Goal: Task Accomplishment & Management: Complete application form

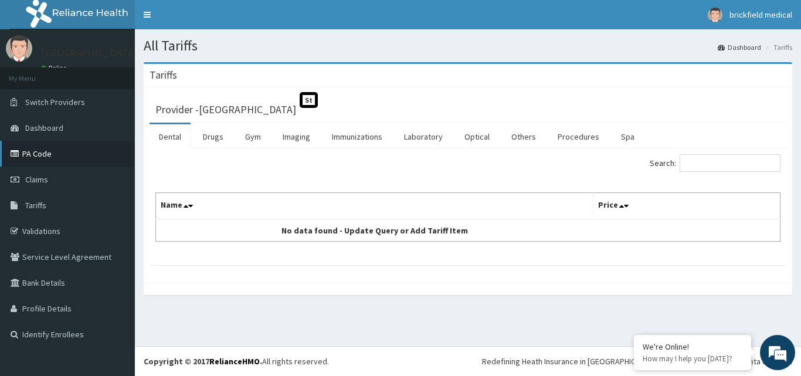
click at [39, 154] on link "PA Code" at bounding box center [67, 154] width 135 height 26
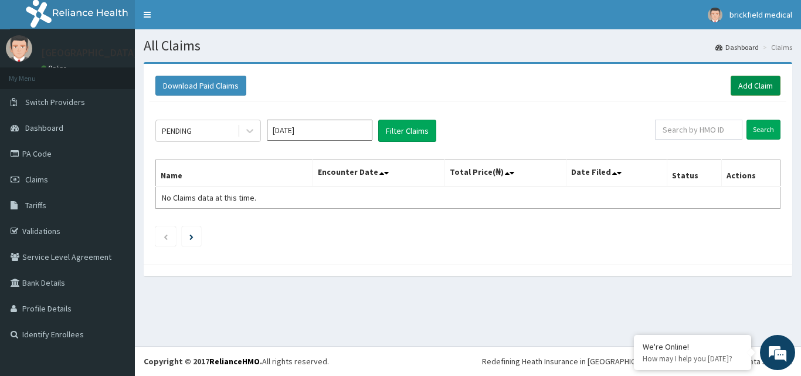
click at [770, 85] on link "Add Claim" at bounding box center [756, 86] width 50 height 20
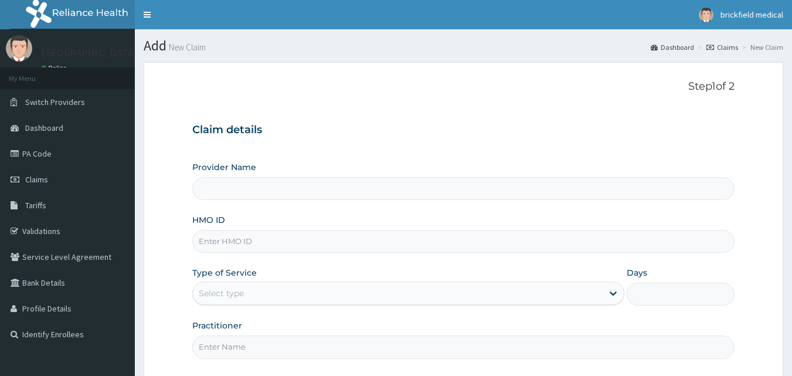
type input "Raheem Memorial Hospital"
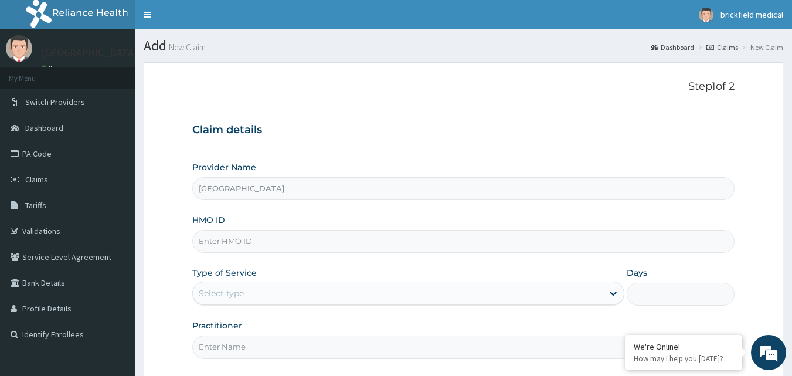
click at [483, 236] on input "HMO ID" at bounding box center [463, 241] width 543 height 23
type input "VTL/10616/A"
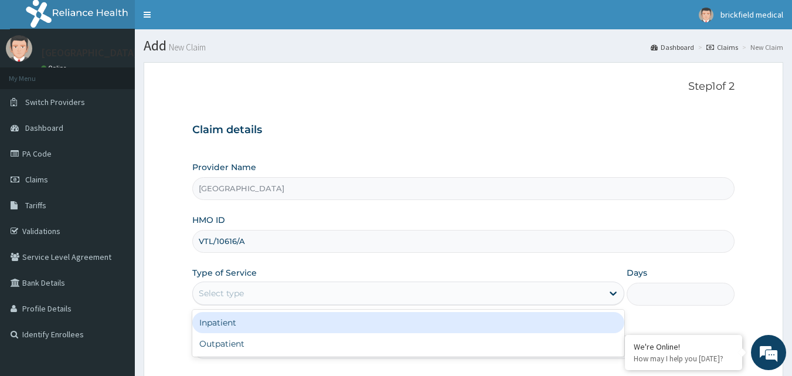
click at [367, 344] on div "Outpatient" at bounding box center [408, 343] width 432 height 21
type input "1"
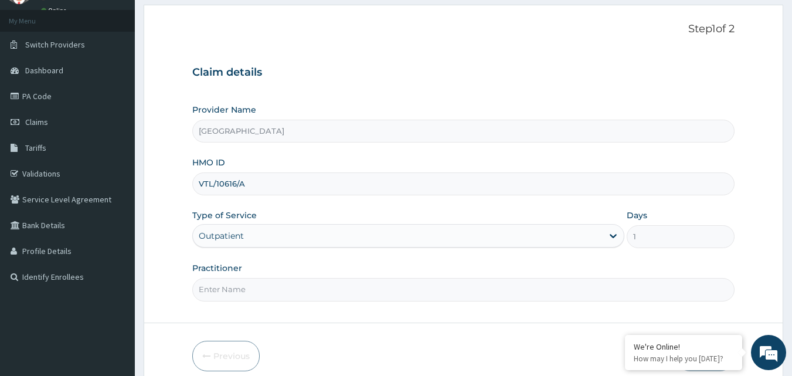
scroll to position [110, 0]
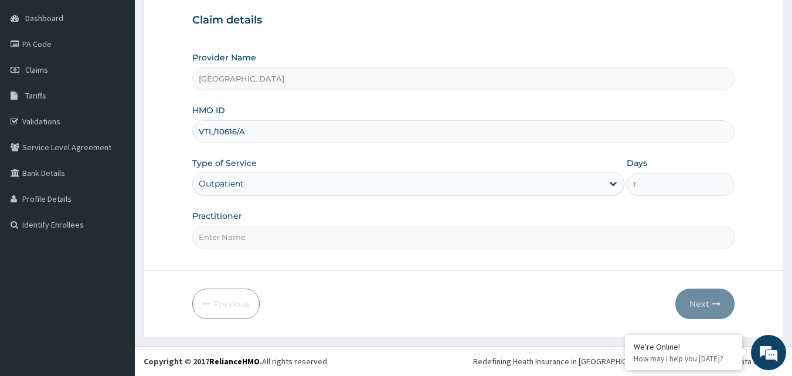
click at [329, 238] on input "Practitioner" at bounding box center [463, 237] width 543 height 23
type input "[PERSON_NAME]"
click at [701, 315] on button "Next" at bounding box center [705, 304] width 59 height 30
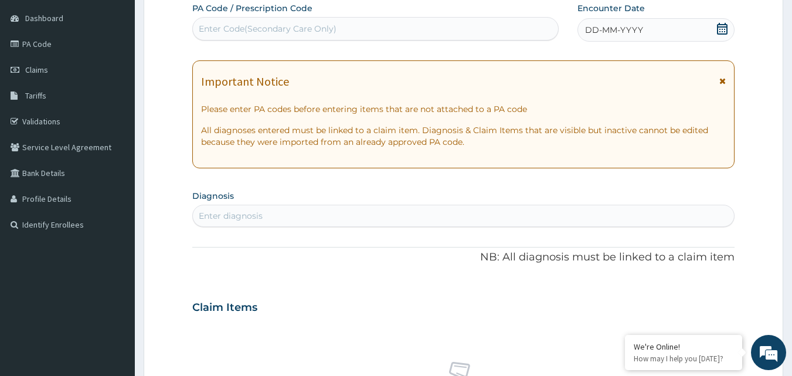
type input "O"
type input "PA/17DA78"
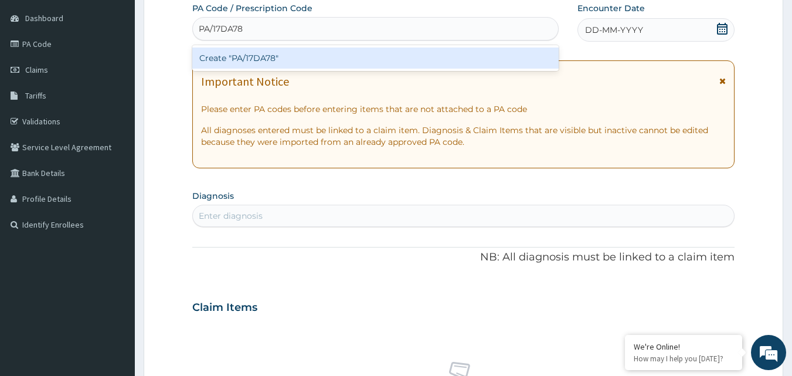
click at [389, 65] on div "Create "PA/17DA78"" at bounding box center [375, 58] width 367 height 21
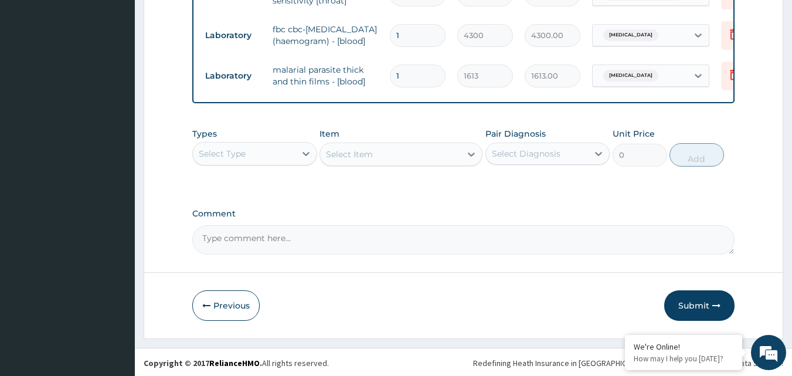
scroll to position [800, 0]
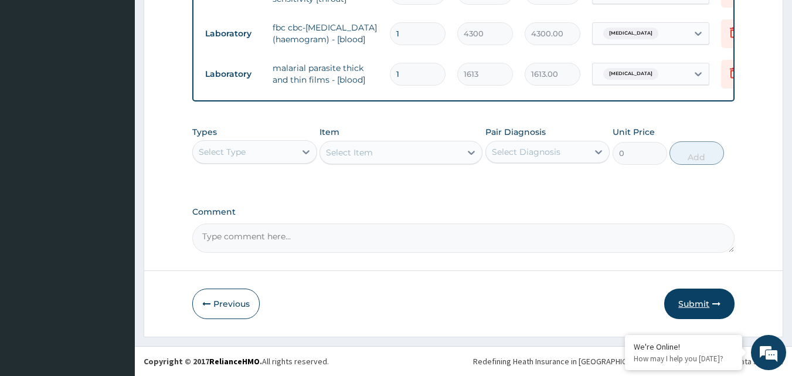
click at [693, 311] on button "Submit" at bounding box center [700, 304] width 70 height 30
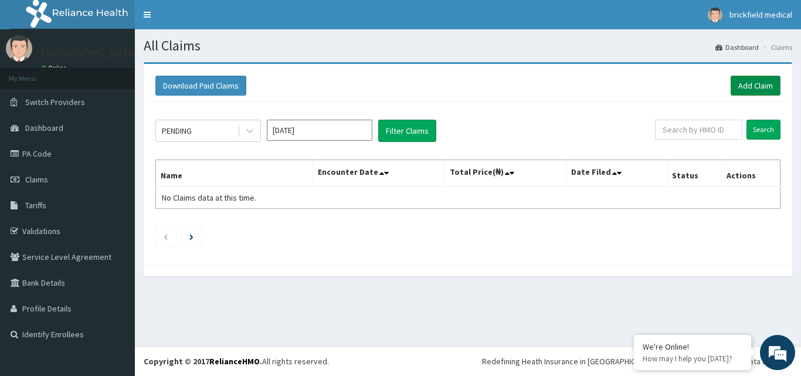
click at [764, 83] on link "Add Claim" at bounding box center [756, 86] width 50 height 20
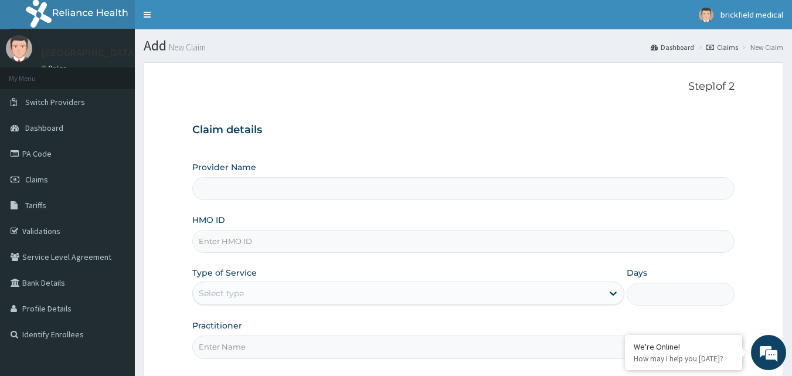
click at [479, 216] on div "HMO ID" at bounding box center [463, 233] width 543 height 39
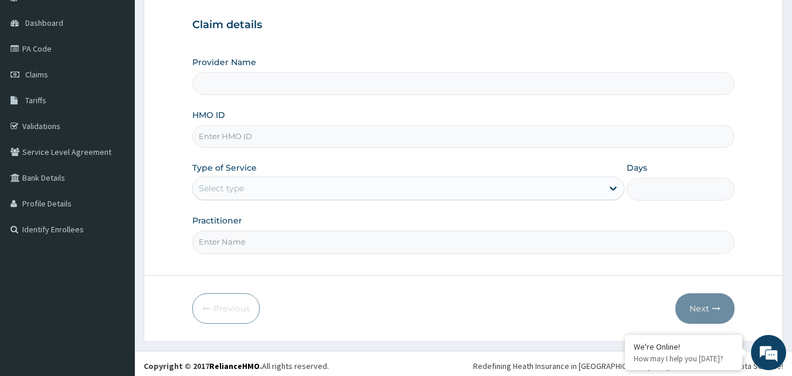
scroll to position [110, 0]
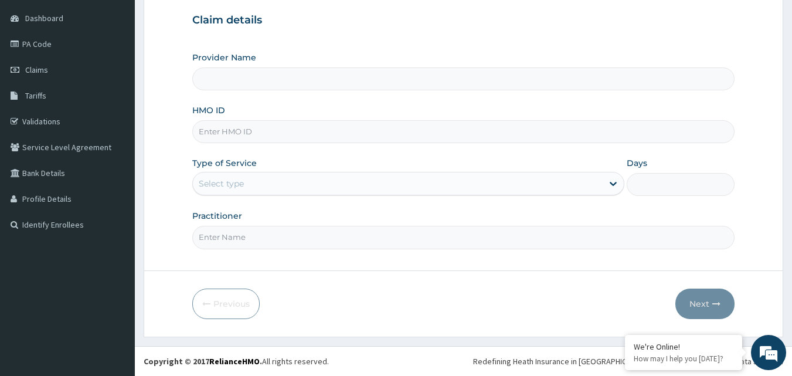
type input "[GEOGRAPHIC_DATA]"
click at [456, 133] on input "HMO ID" at bounding box center [463, 131] width 543 height 23
type input "VTL/10616/D"
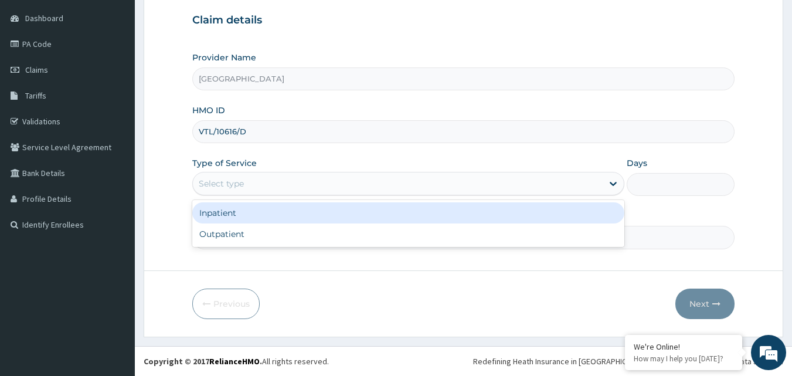
click at [375, 232] on div "Outpatient" at bounding box center [408, 233] width 432 height 21
type input "1"
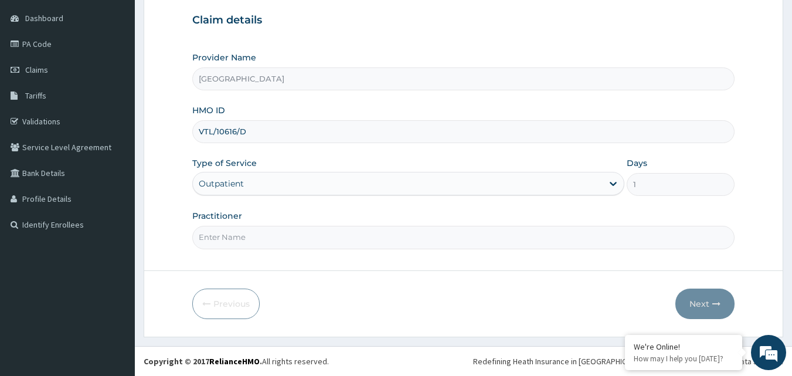
click at [378, 241] on input "Practitioner" at bounding box center [463, 237] width 543 height 23
type input "DR TAYO"
click at [704, 304] on button "Next" at bounding box center [705, 304] width 59 height 30
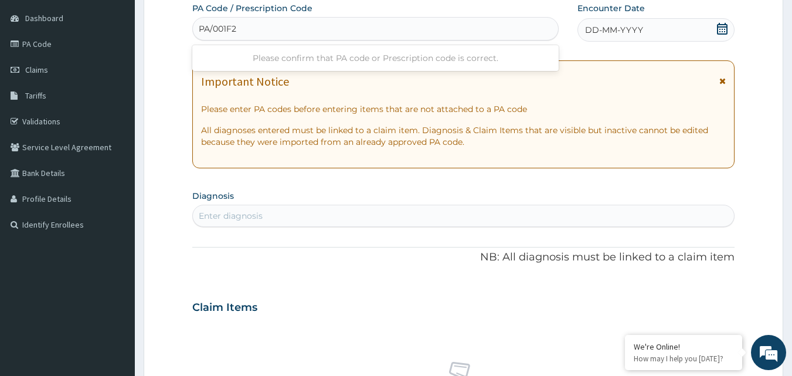
type input "PA/001F2F"
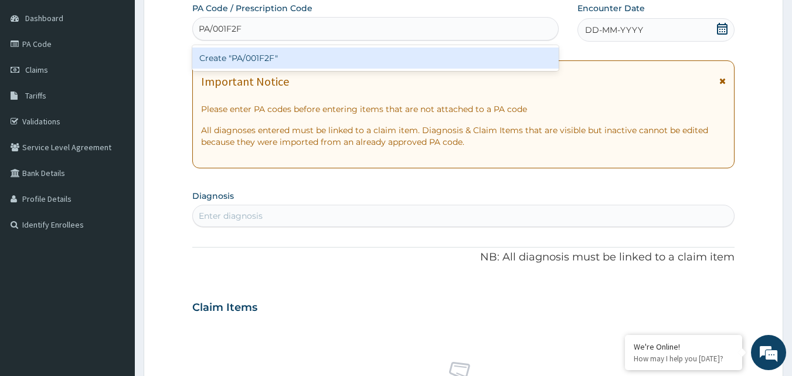
click at [354, 59] on div "Create "PA/001F2F"" at bounding box center [375, 58] width 367 height 21
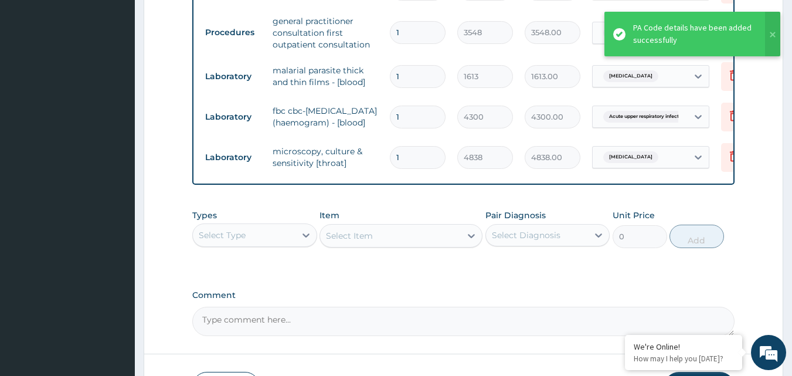
scroll to position [760, 0]
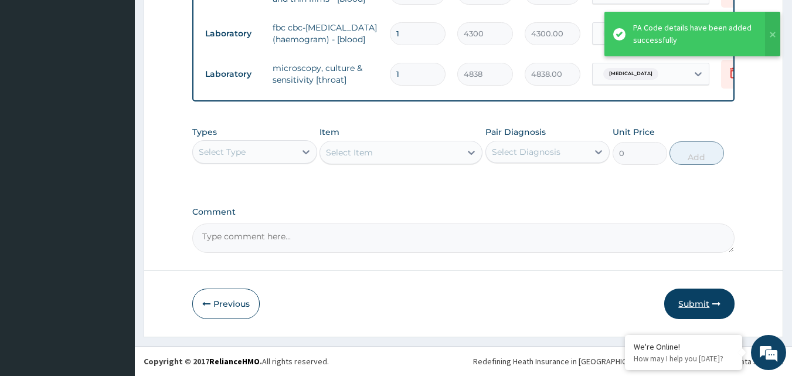
click at [696, 306] on button "Submit" at bounding box center [700, 304] width 70 height 30
